Goal: Task Accomplishment & Management: Complete application form

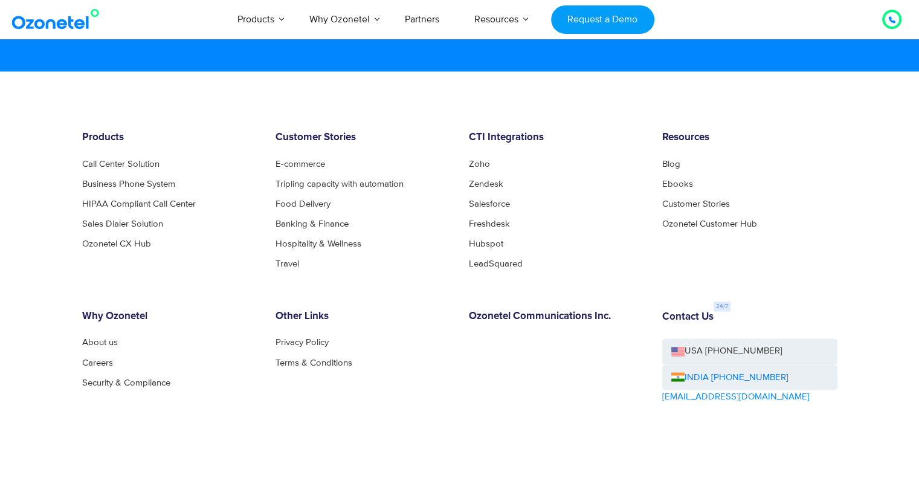
scroll to position [6621, 0]
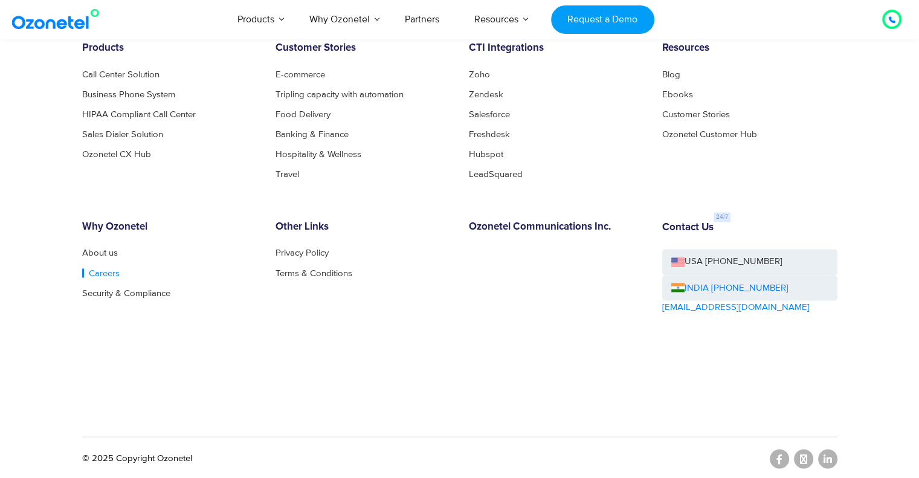
click at [106, 268] on link "Careers" at bounding box center [100, 272] width 37 height 9
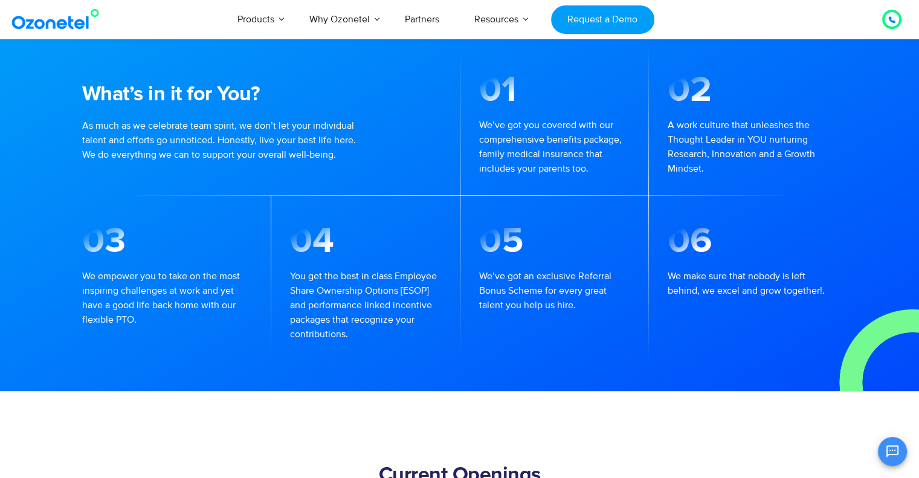
scroll to position [1246, 0]
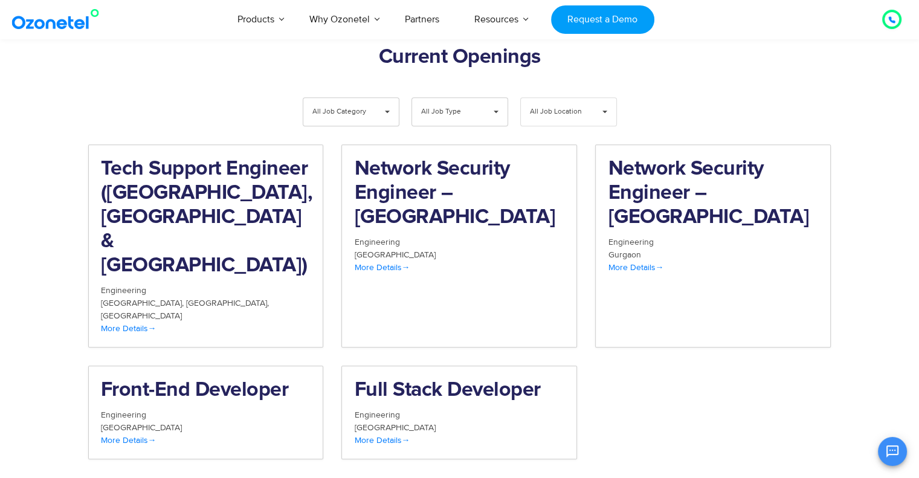
click at [561, 98] on span "All Job Location" at bounding box center [558, 112] width 57 height 28
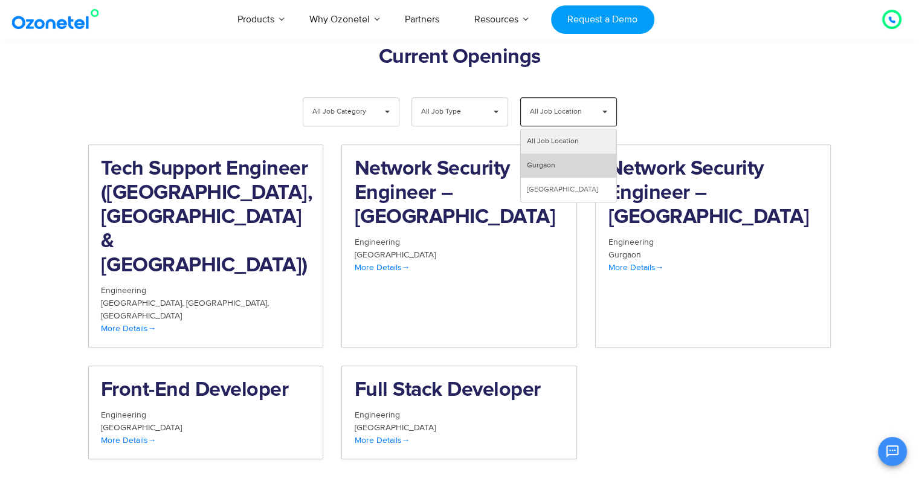
click at [551, 153] on li "Gurgaon" at bounding box center [568, 165] width 95 height 24
select select "***"
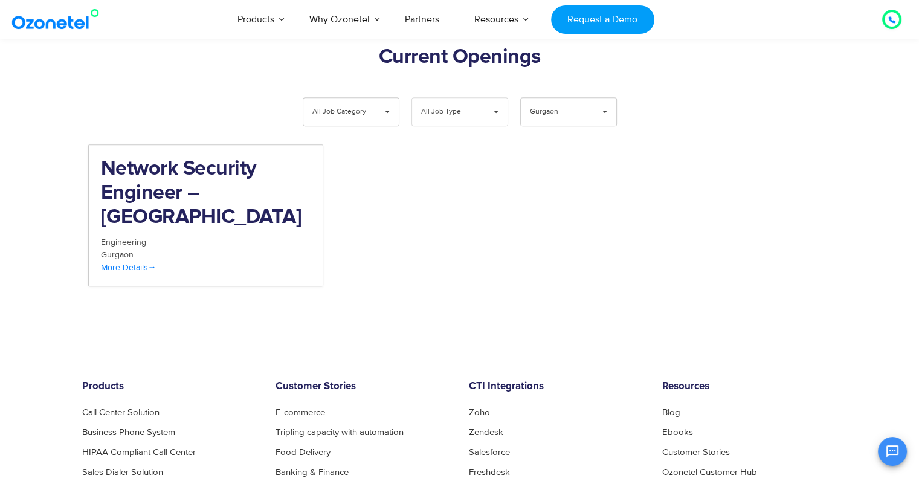
click at [492, 98] on span "▾" at bounding box center [495, 112] width 23 height 28
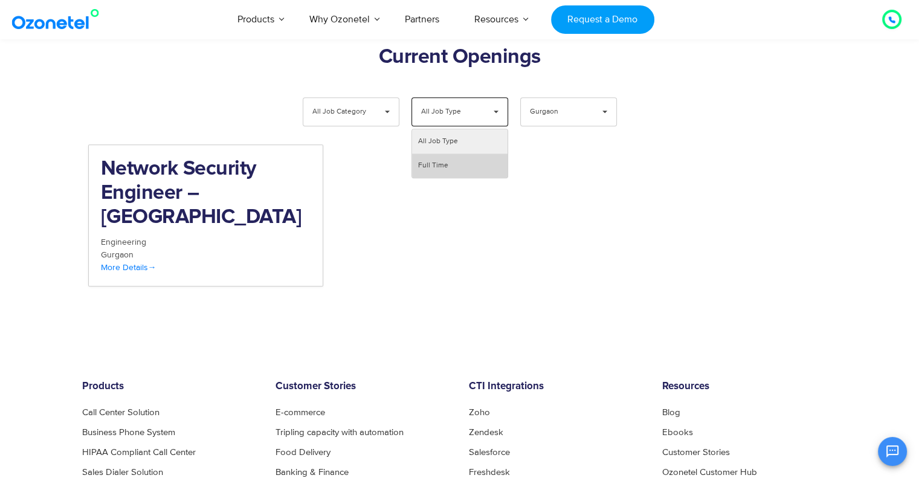
click at [457, 153] on li "Full Time" at bounding box center [459, 165] width 95 height 24
select select "**"
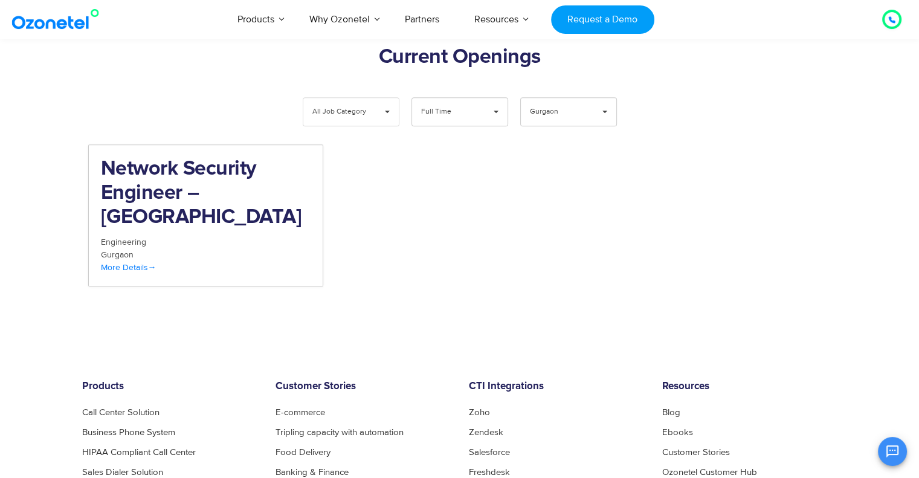
click at [376, 98] on span "▾" at bounding box center [387, 112] width 23 height 28
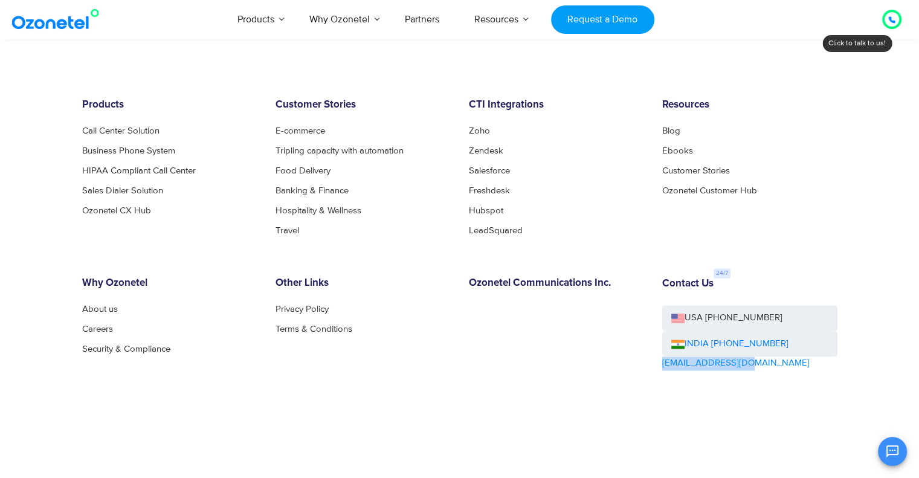
drag, startPoint x: 759, startPoint y: 305, endPoint x: 660, endPoint y: 309, distance: 99.1
click at [660, 309] on div "Contact Us USA +1-408-440-5445 INDIA +1800-123-150150 sales@ozonetel.com" at bounding box center [749, 357] width 193 height 161
copy link "[EMAIL_ADDRESS][DOMAIN_NAME]"
